Goal: Information Seeking & Learning: Find specific fact

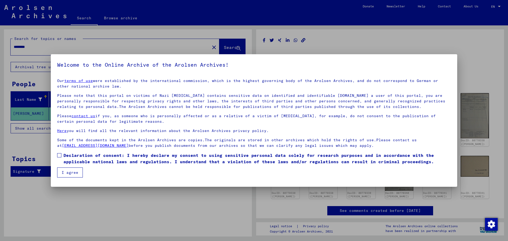
click at [456, 197] on div at bounding box center [254, 120] width 508 height 241
click at [58, 156] on span at bounding box center [59, 155] width 4 height 4
click at [66, 168] on mat-dialog-content "Our terms of use were established by the international commission, which is the…" at bounding box center [254, 125] width 406 height 103
click at [67, 172] on button "I agree" at bounding box center [70, 172] width 26 height 10
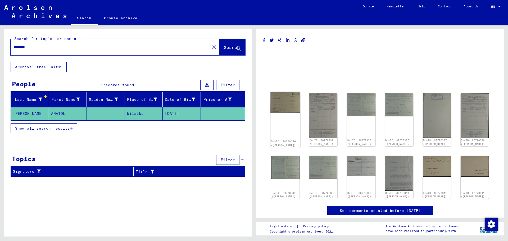
click at [275, 104] on img at bounding box center [285, 102] width 30 height 21
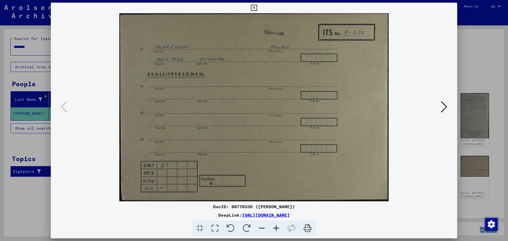
click at [443, 106] on icon at bounding box center [444, 106] width 6 height 13
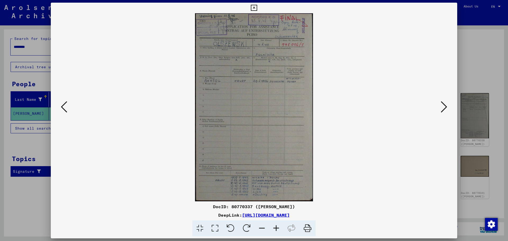
click at [443, 106] on icon at bounding box center [444, 106] width 6 height 13
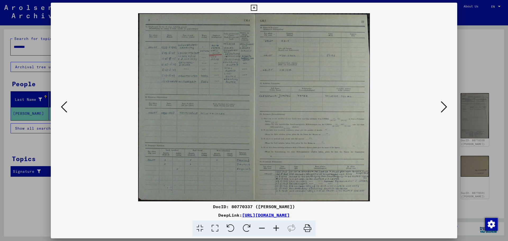
click at [443, 106] on icon at bounding box center [444, 106] width 6 height 13
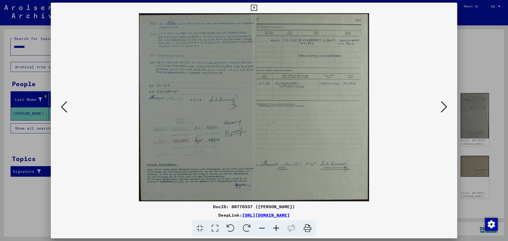
click at [443, 106] on icon at bounding box center [444, 106] width 6 height 13
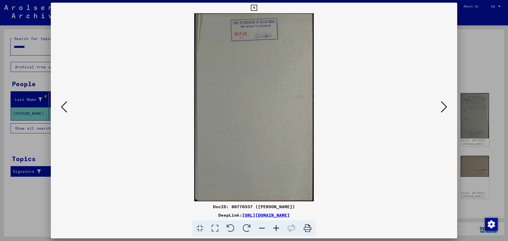
click at [443, 106] on icon at bounding box center [444, 106] width 6 height 13
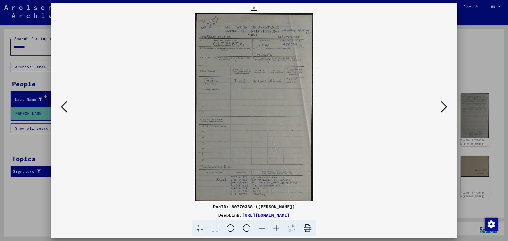
click at [491, 73] on div at bounding box center [254, 120] width 508 height 241
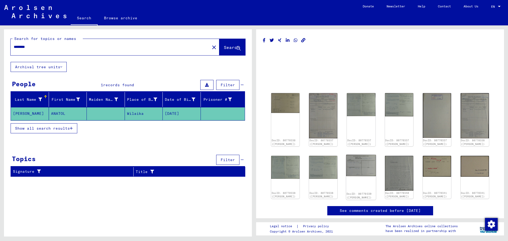
scroll to position [2, 0]
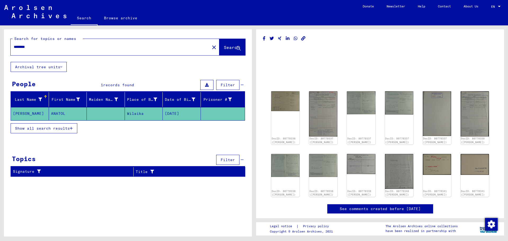
click at [90, 47] on input "********" at bounding box center [110, 47] width 193 height 6
type input "**********"
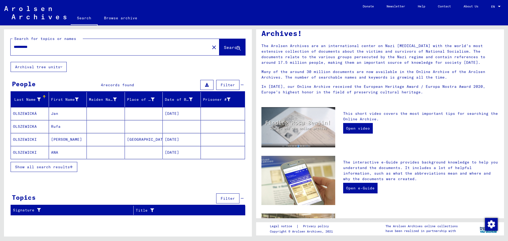
scroll to position [26, 0]
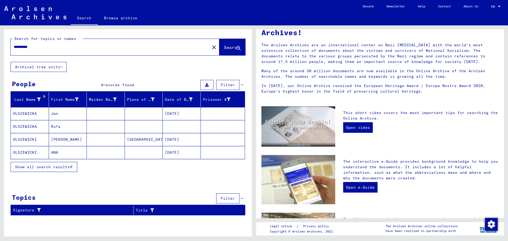
click at [73, 166] on button "Show all search results" at bounding box center [44, 167] width 67 height 10
